Goal: Find specific page/section: Find specific page/section

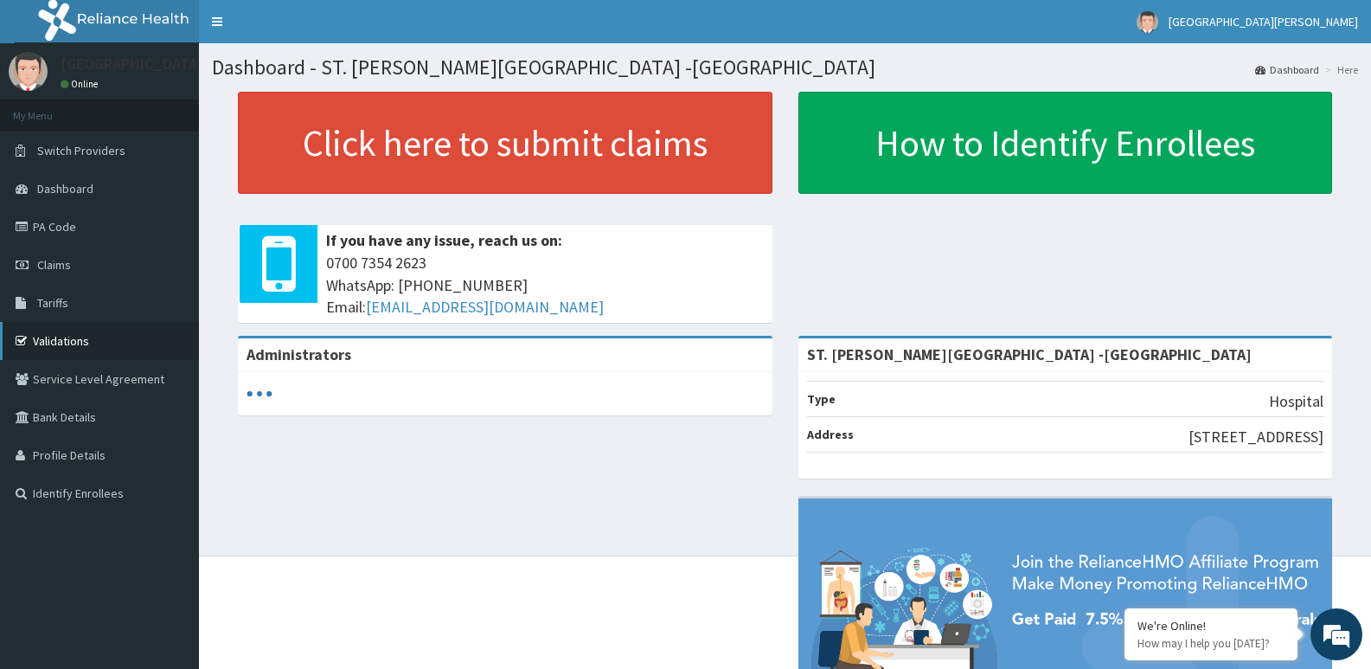
click at [113, 329] on link "Validations" at bounding box center [99, 341] width 199 height 38
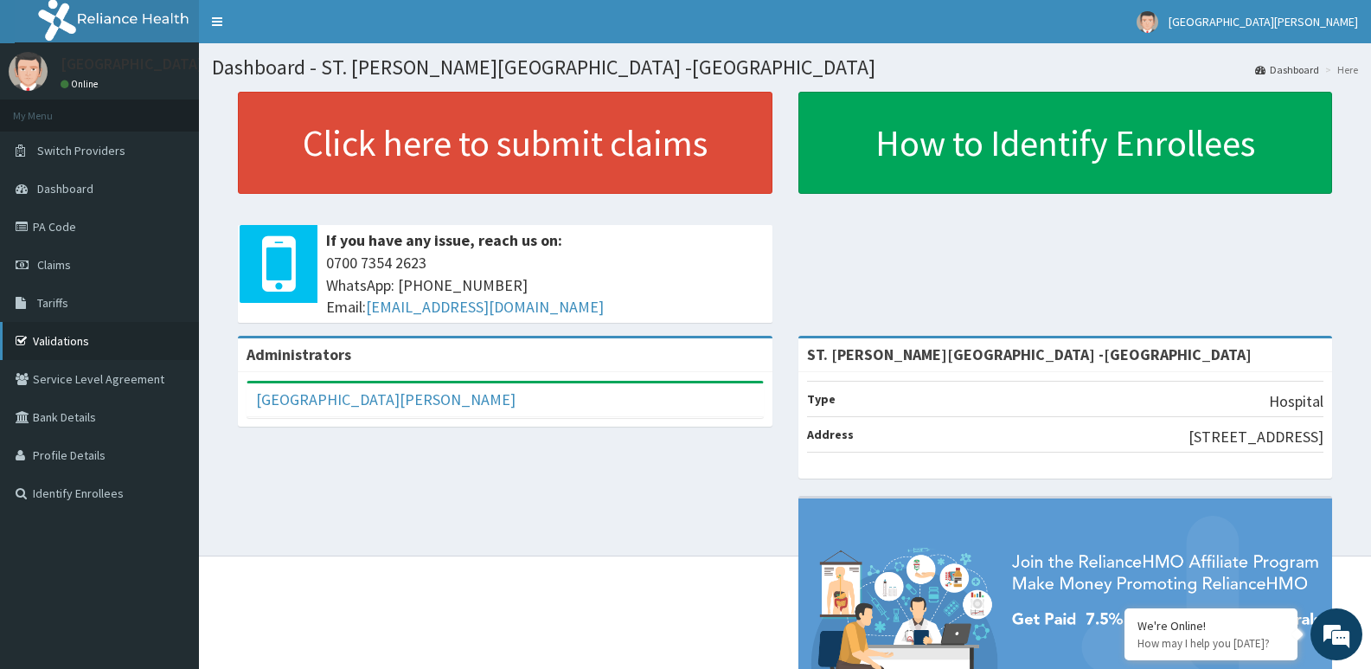
click at [118, 337] on link "Validations" at bounding box center [99, 341] width 199 height 38
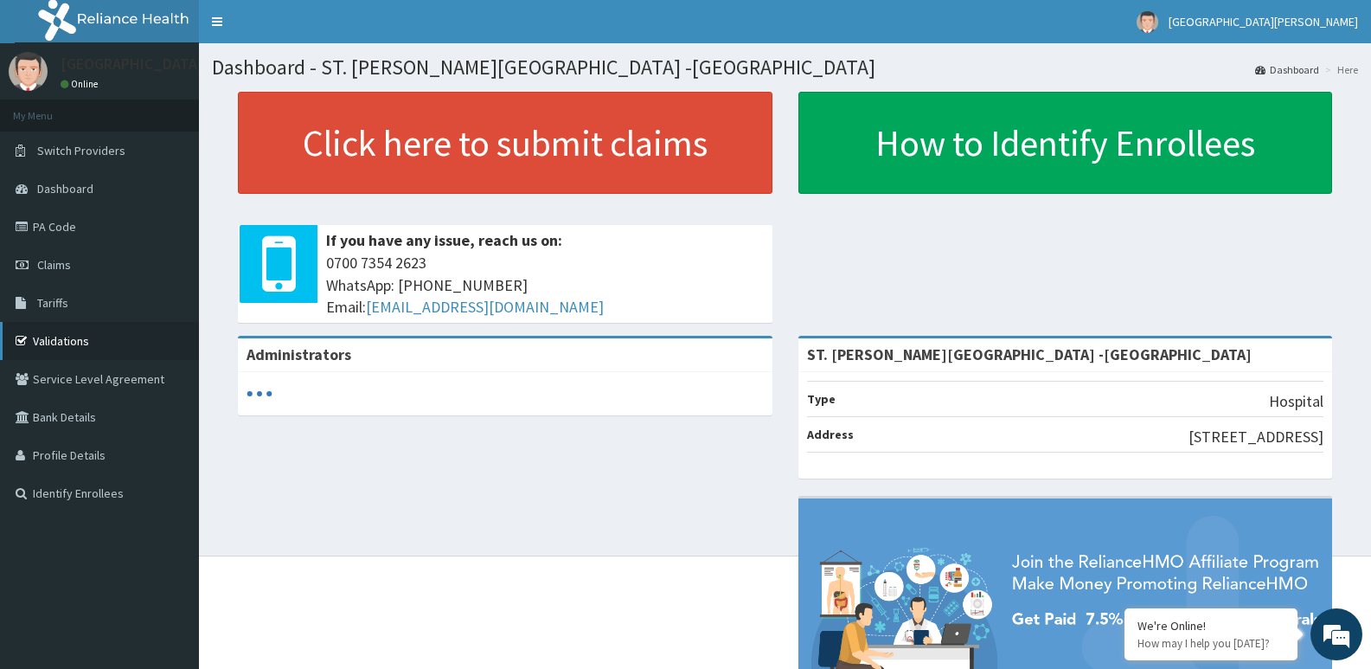
click at [114, 335] on link "Validations" at bounding box center [99, 341] width 199 height 38
